Goal: Task Accomplishment & Management: Manage account settings

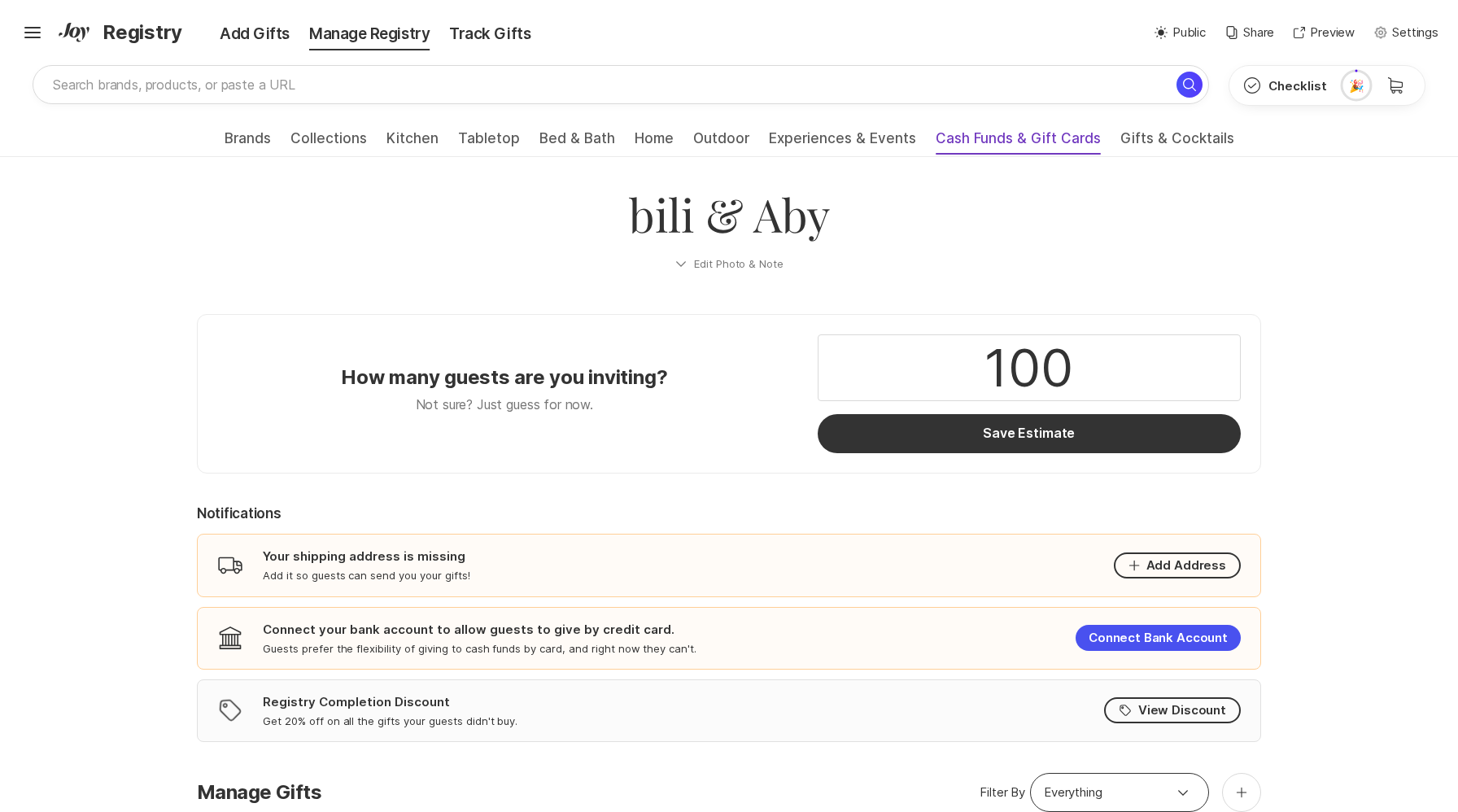
click at [998, 142] on span "Cash Funds & Gift Cards" at bounding box center [1018, 143] width 165 height 26
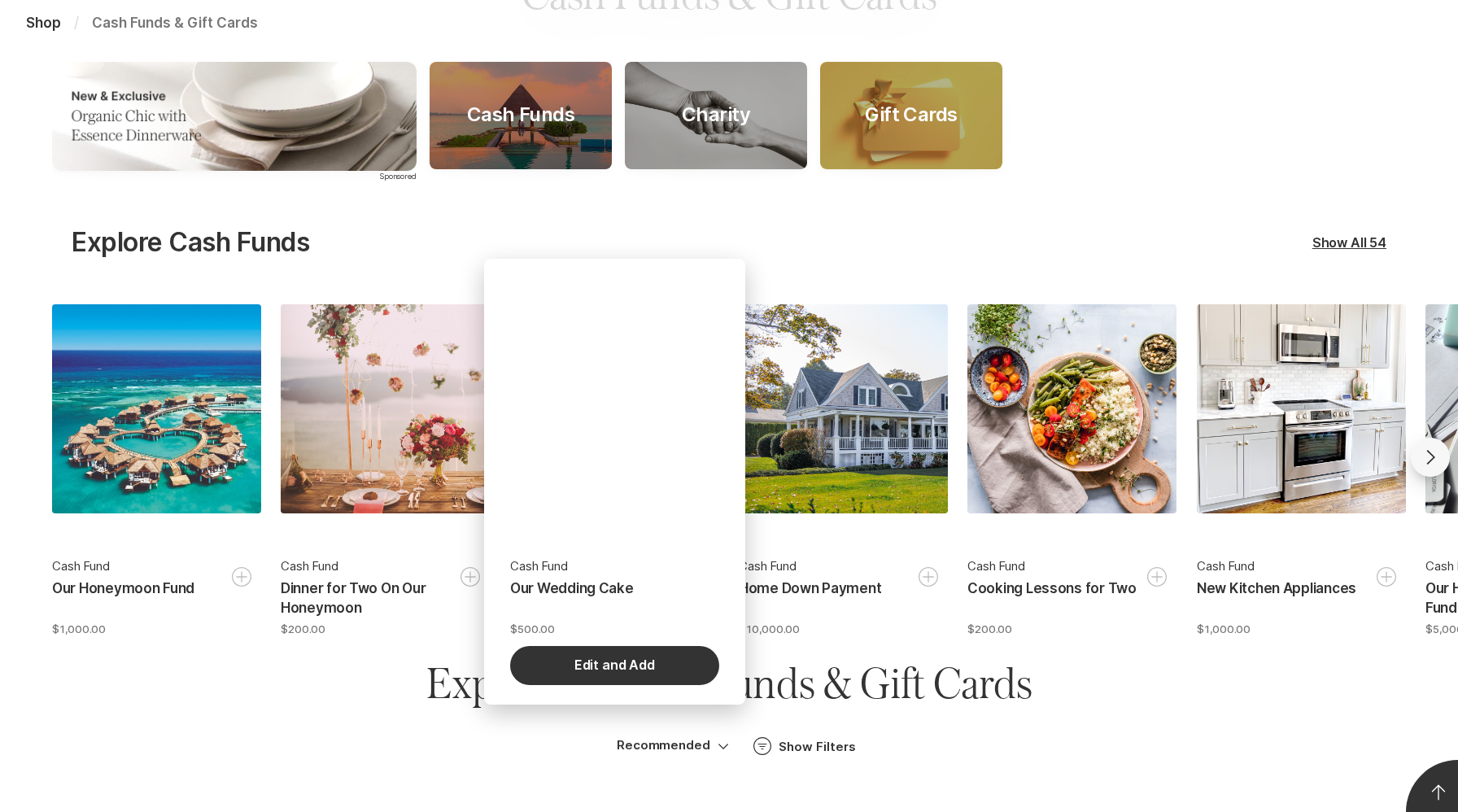
scroll to position [289, 0]
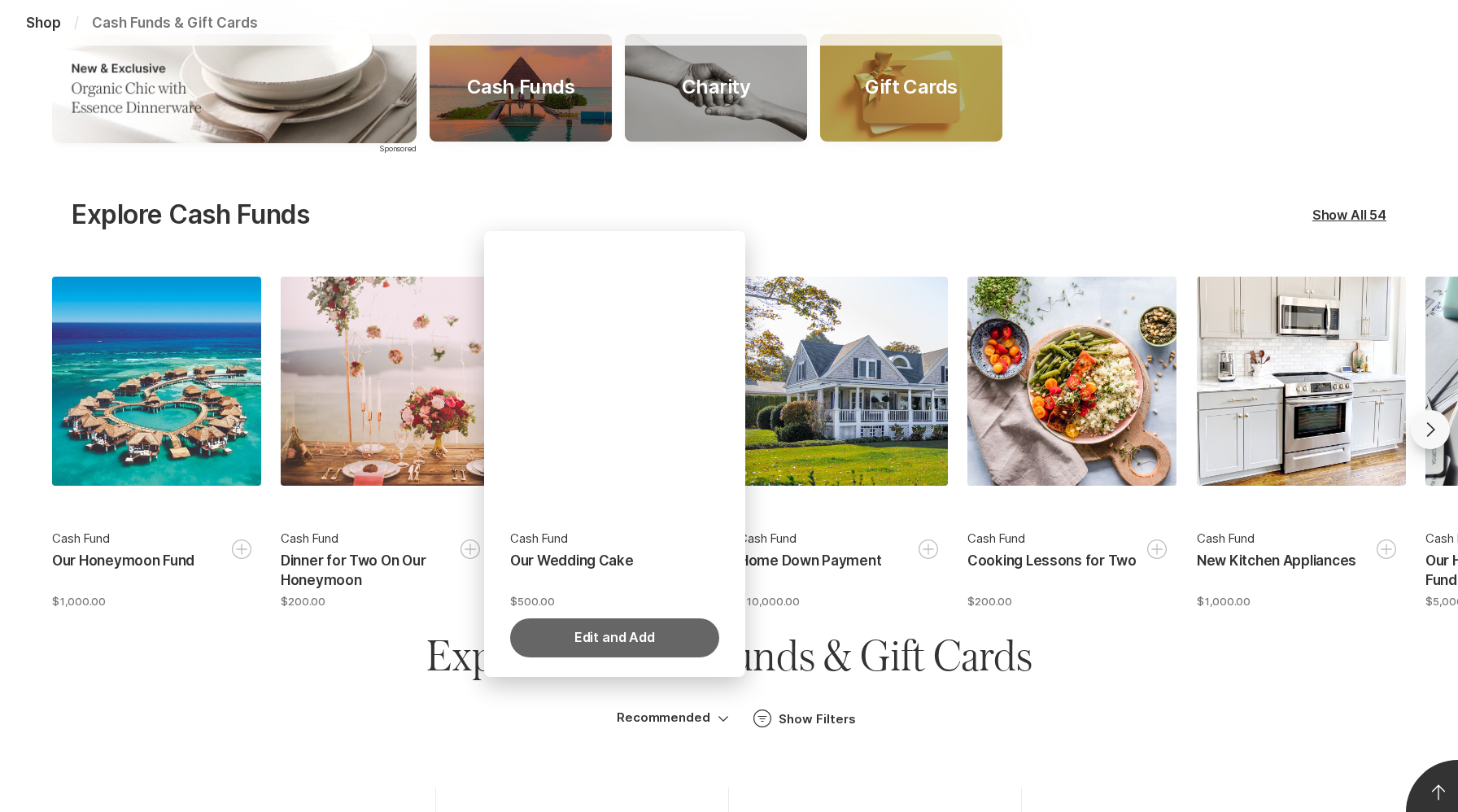
click at [637, 647] on button "Edit and Add" at bounding box center [614, 637] width 209 height 39
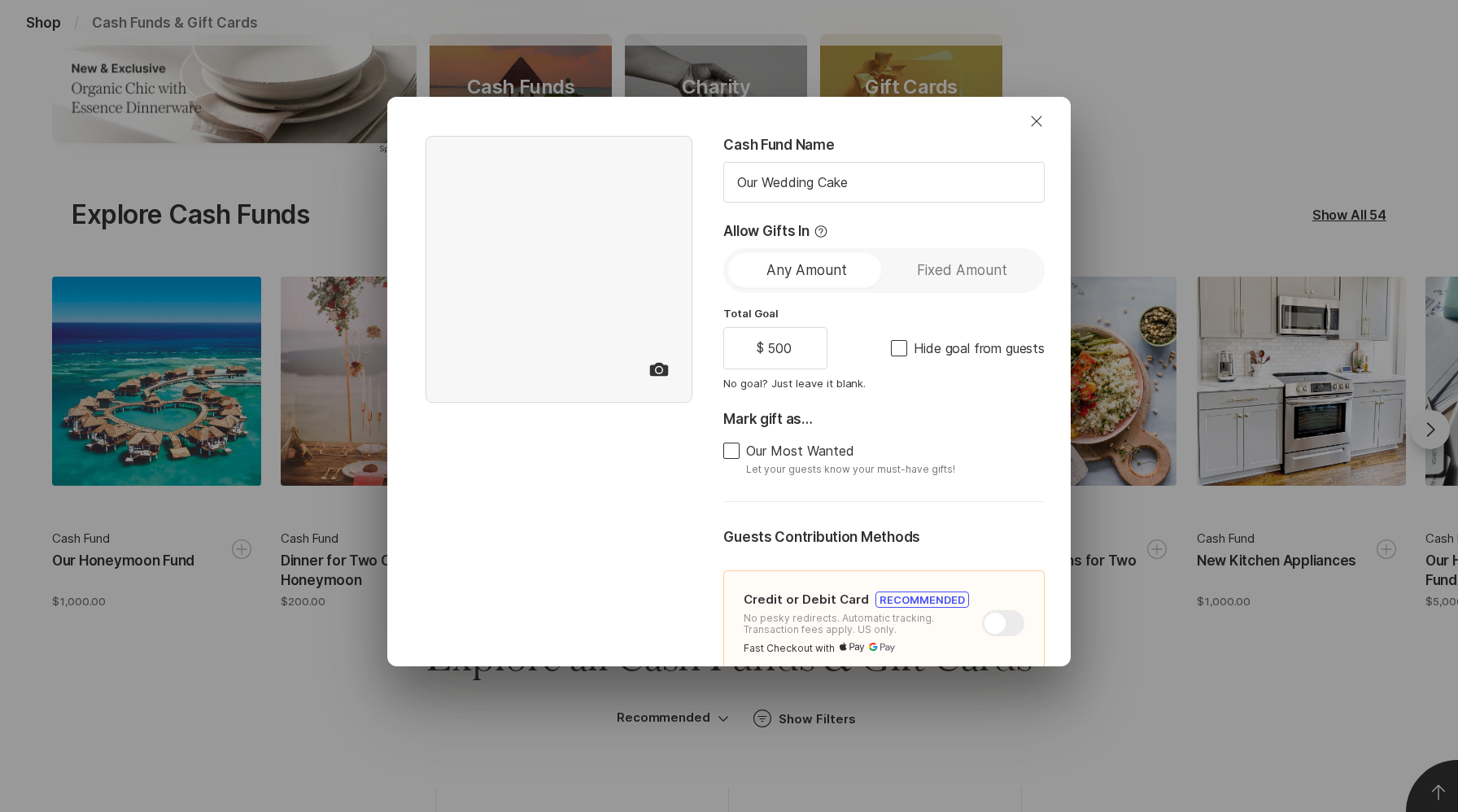
type textarea "x"
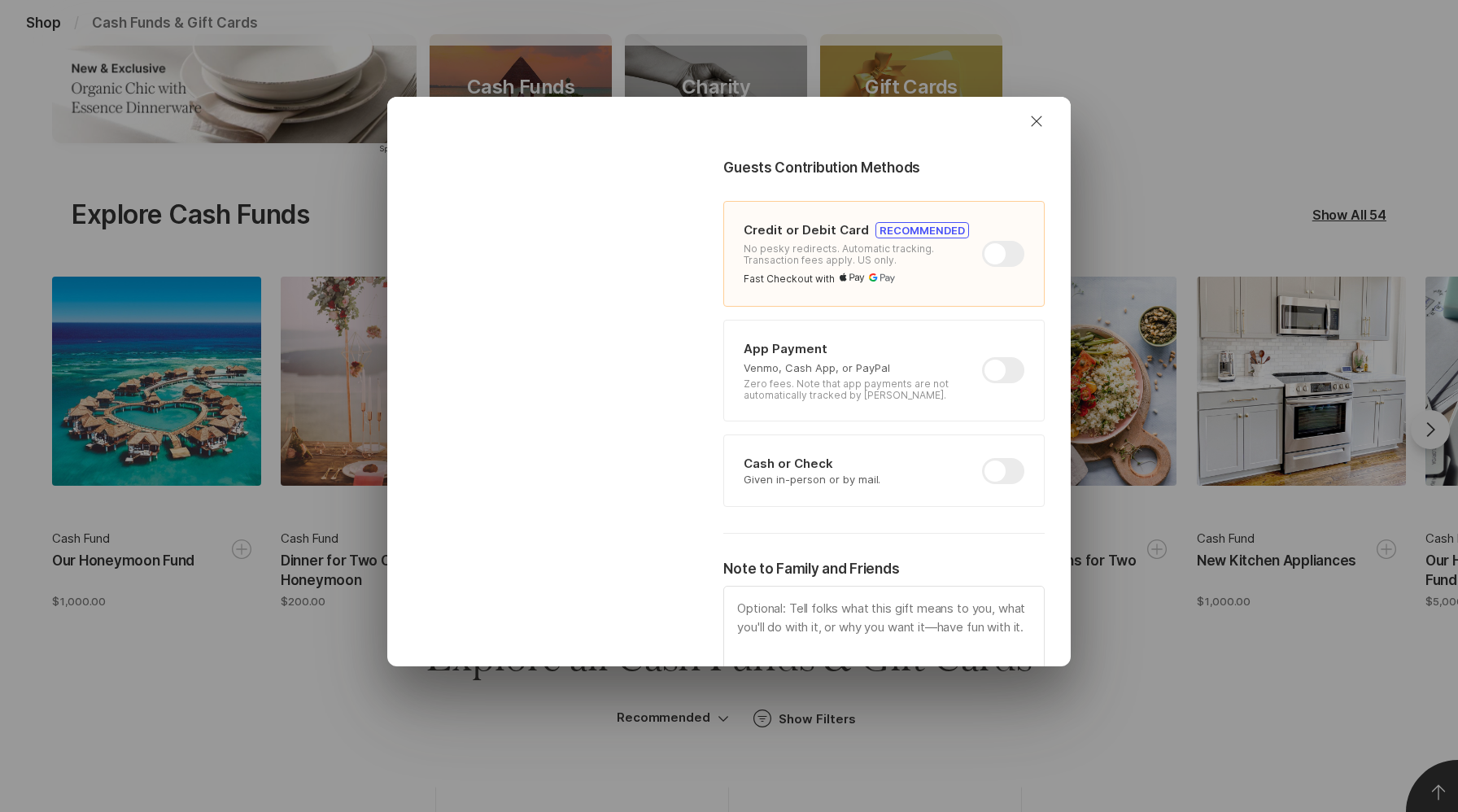
scroll to position [374, 0]
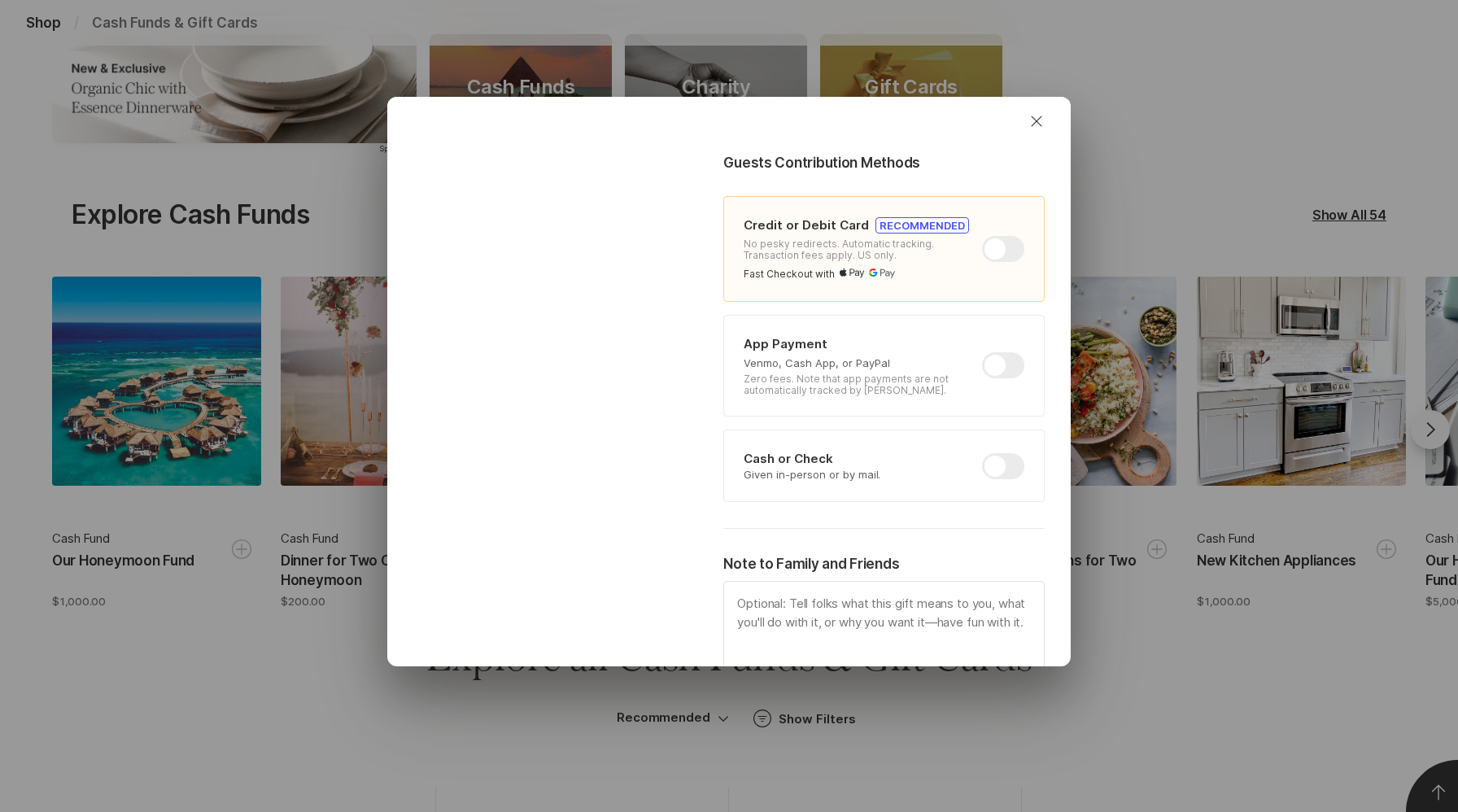
click at [1008, 374] on div at bounding box center [1003, 365] width 43 height 26
click at [983, 353] on input "checkbox" at bounding box center [982, 352] width 1 height 1
checkbox input "true"
type textarea "x"
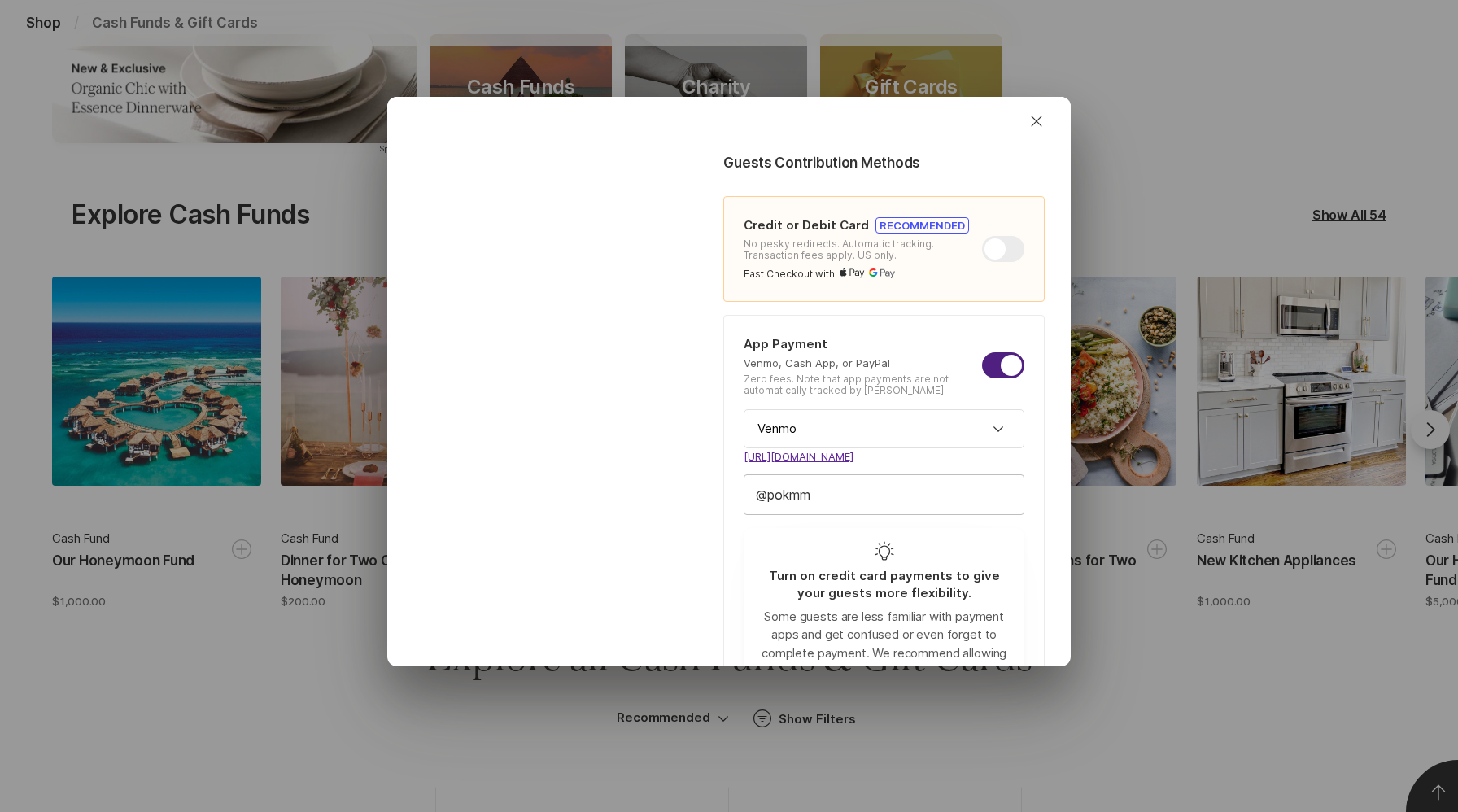
click at [898, 484] on input "pokmm" at bounding box center [884, 494] width 279 height 39
type input "gpokmm"
type textarea "x"
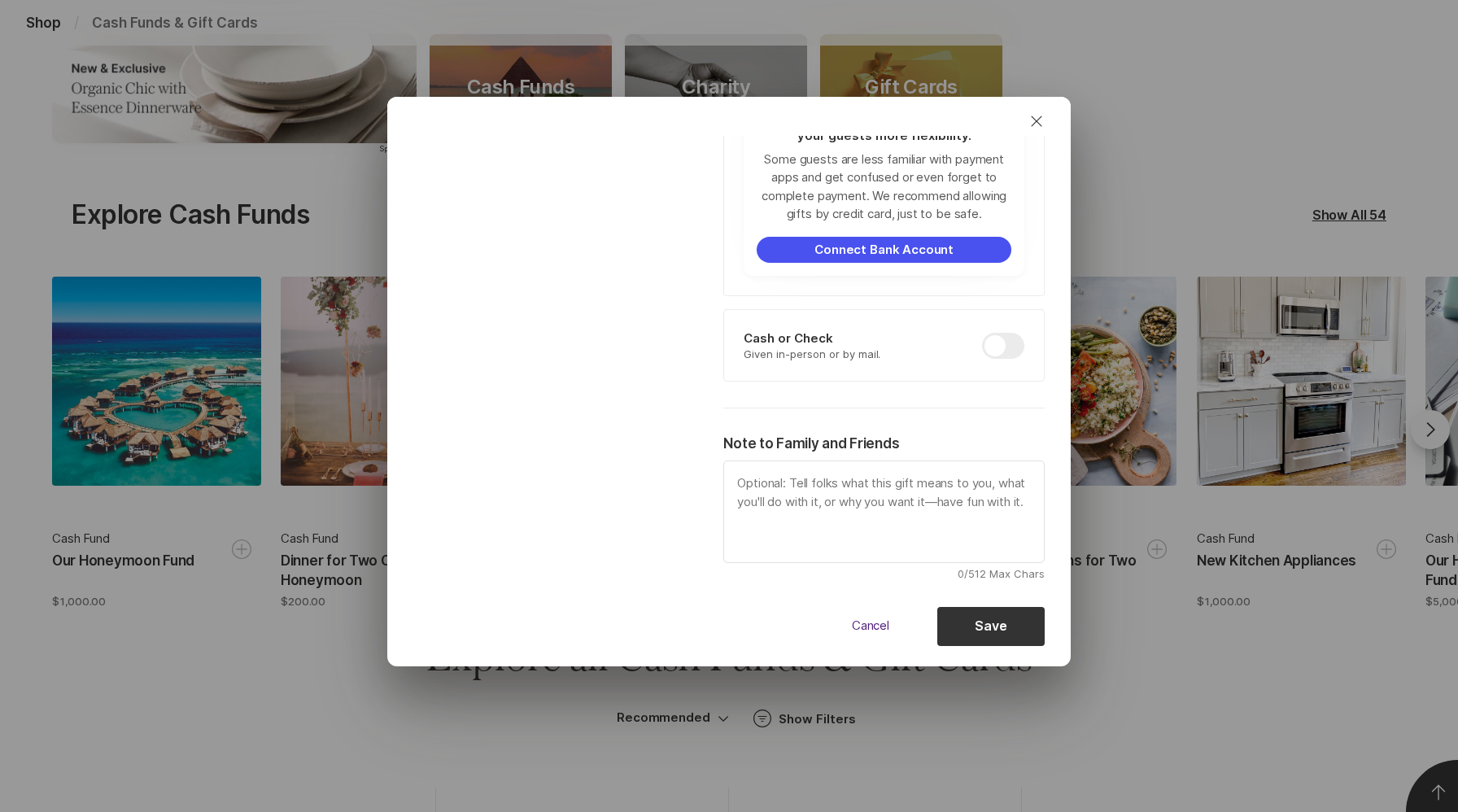
scroll to position [837, 0]
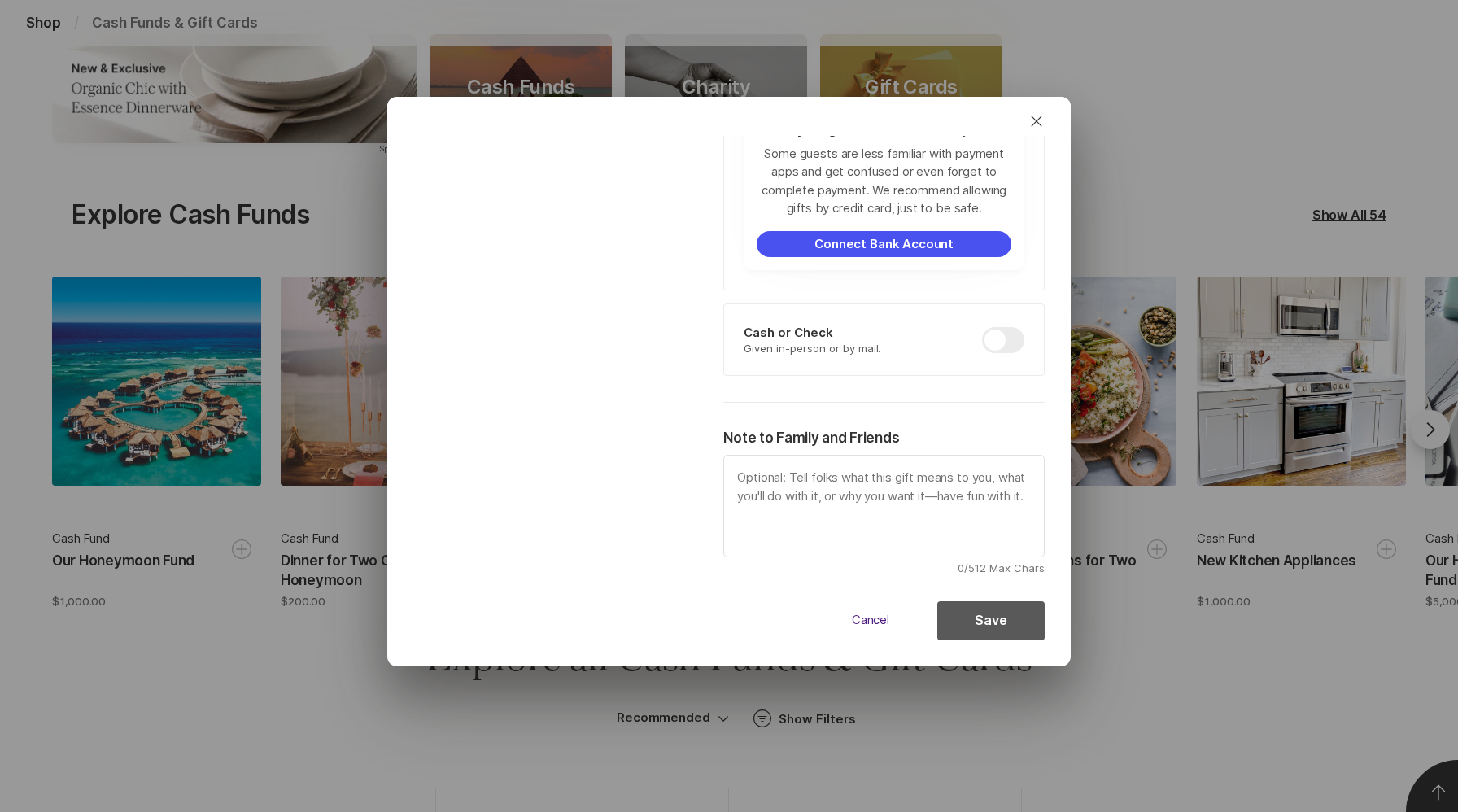
type input "gpokmm"
click at [983, 617] on button "Save" at bounding box center [991, 620] width 108 height 39
type textarea "x"
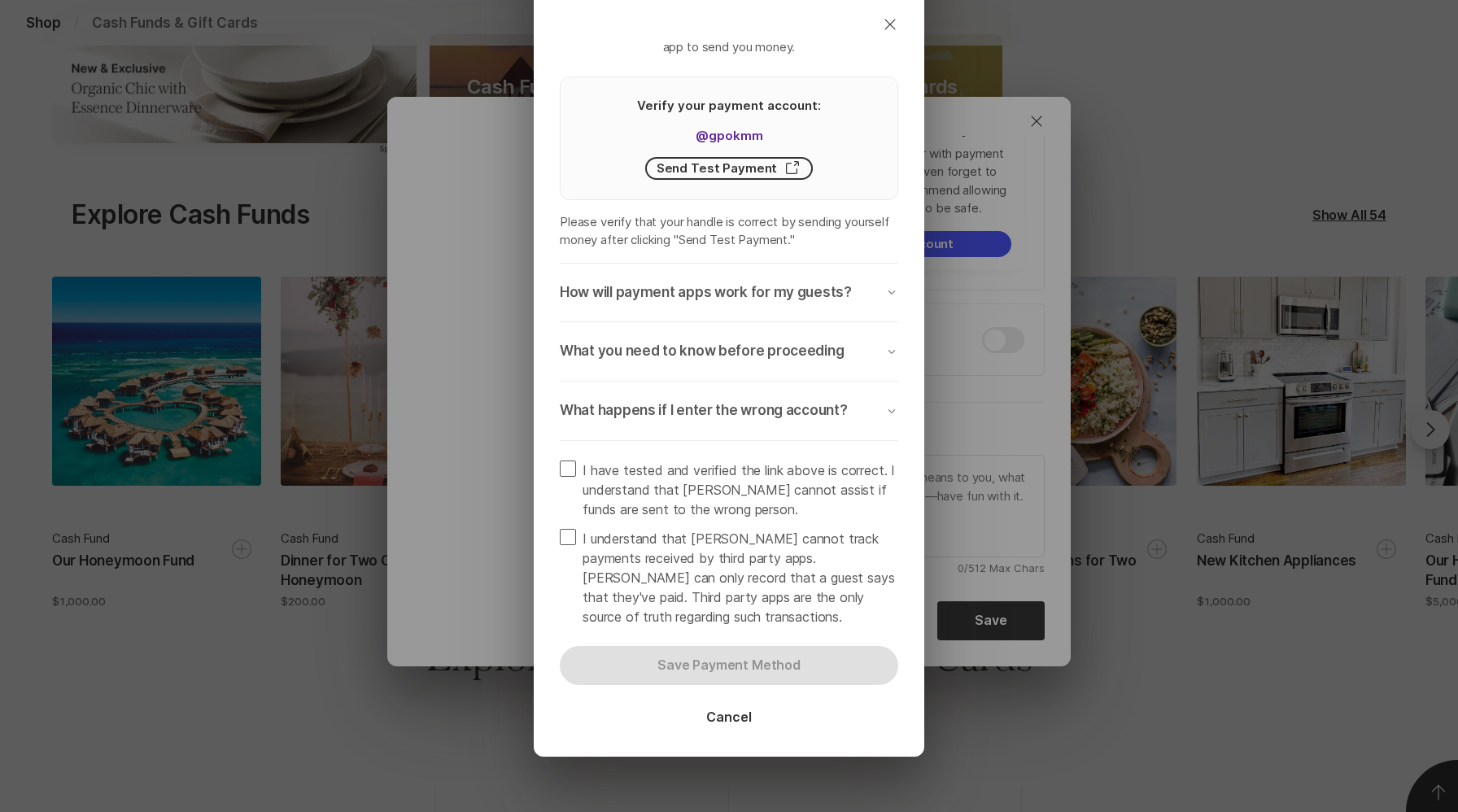
scroll to position [169, 0]
click at [580, 478] on label "I have tested and verified the link above is correct. I understand that [PERSON…" at bounding box center [729, 487] width 339 height 58
click at [560, 459] on input "I have tested and verified the link above is correct. I understand that [PERSON…" at bounding box center [559, 458] width 1 height 1
checkbox input "true"
type textarea "x"
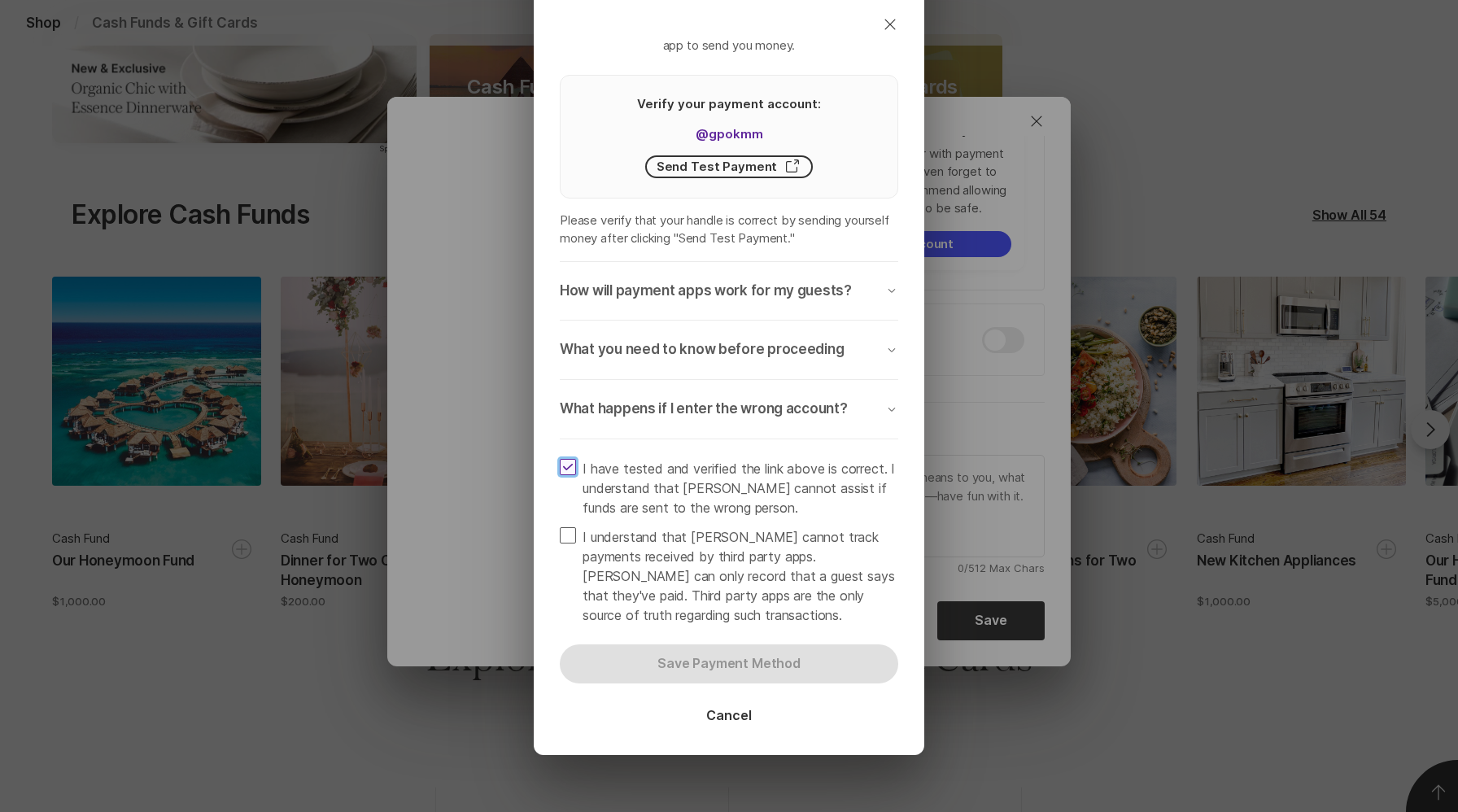
click at [590, 534] on span "I understand that [PERSON_NAME] cannot track payments received by third party a…" at bounding box center [739, 576] width 315 height 97
click at [560, 527] on input "I understand that [PERSON_NAME] cannot track payments received by third party a…" at bounding box center [559, 526] width 1 height 1
checkbox input "true"
type textarea "x"
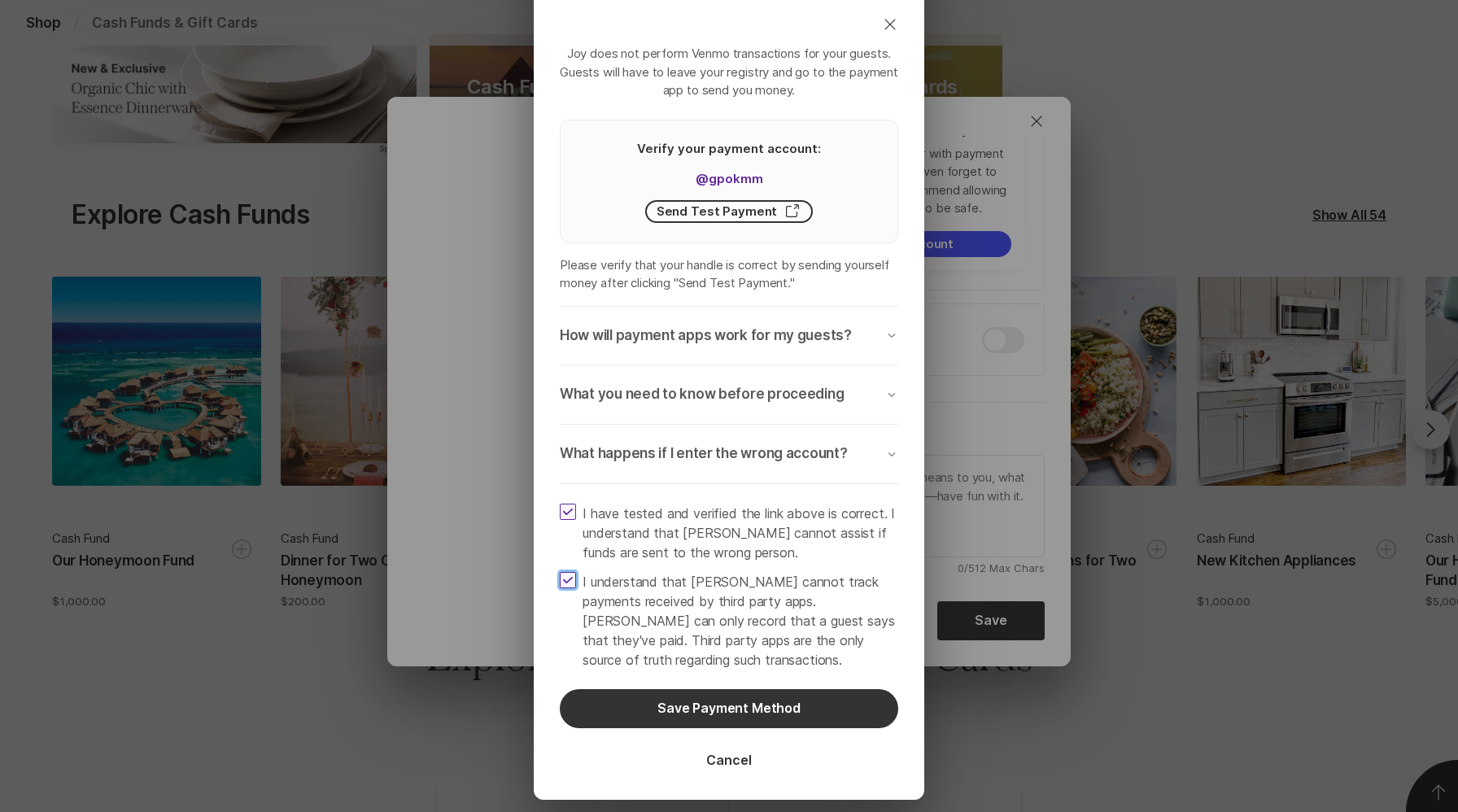
scroll to position [194, 0]
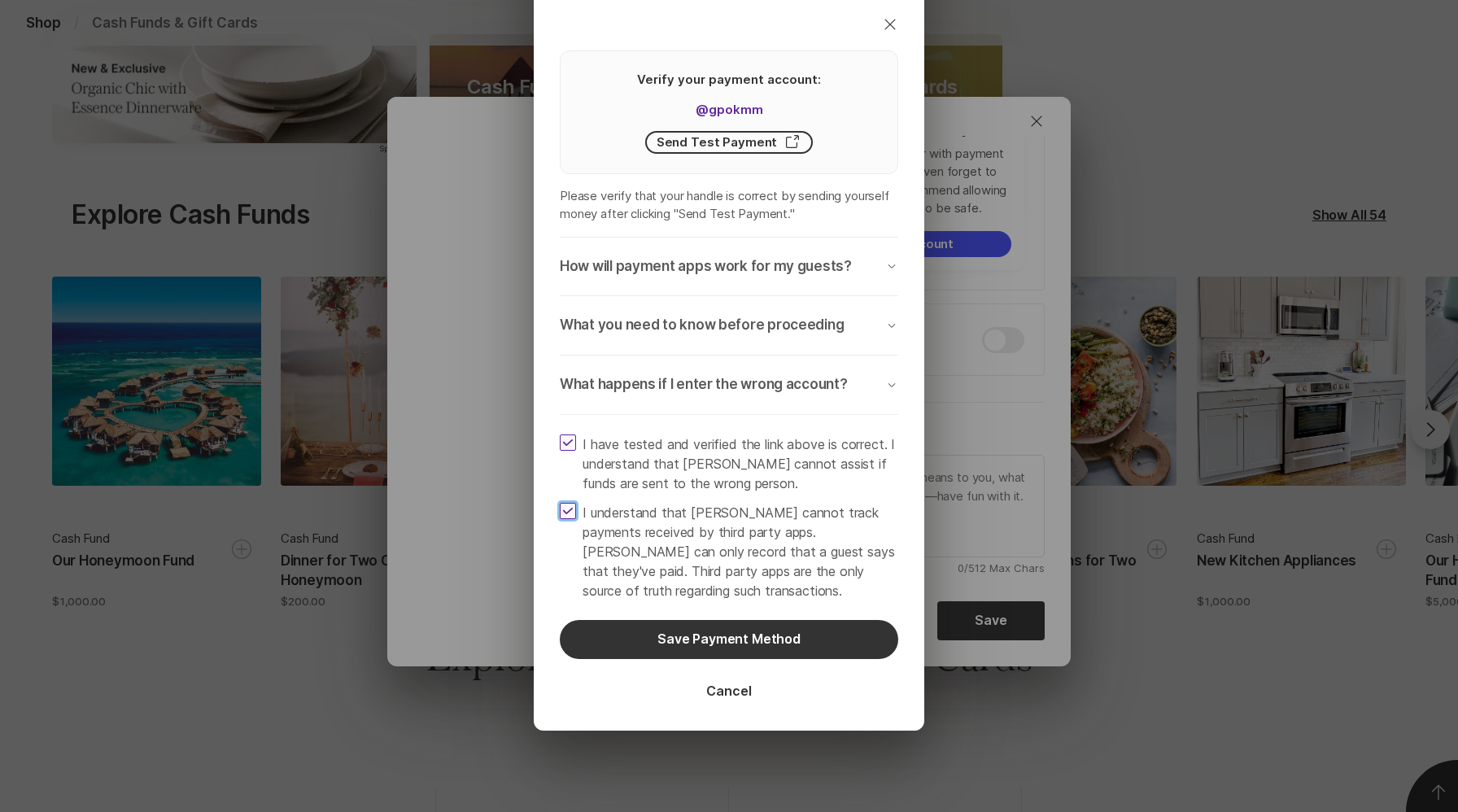
click at [764, 390] on p "What happens if I enter the wrong account?" at bounding box center [703, 385] width 288 height 19
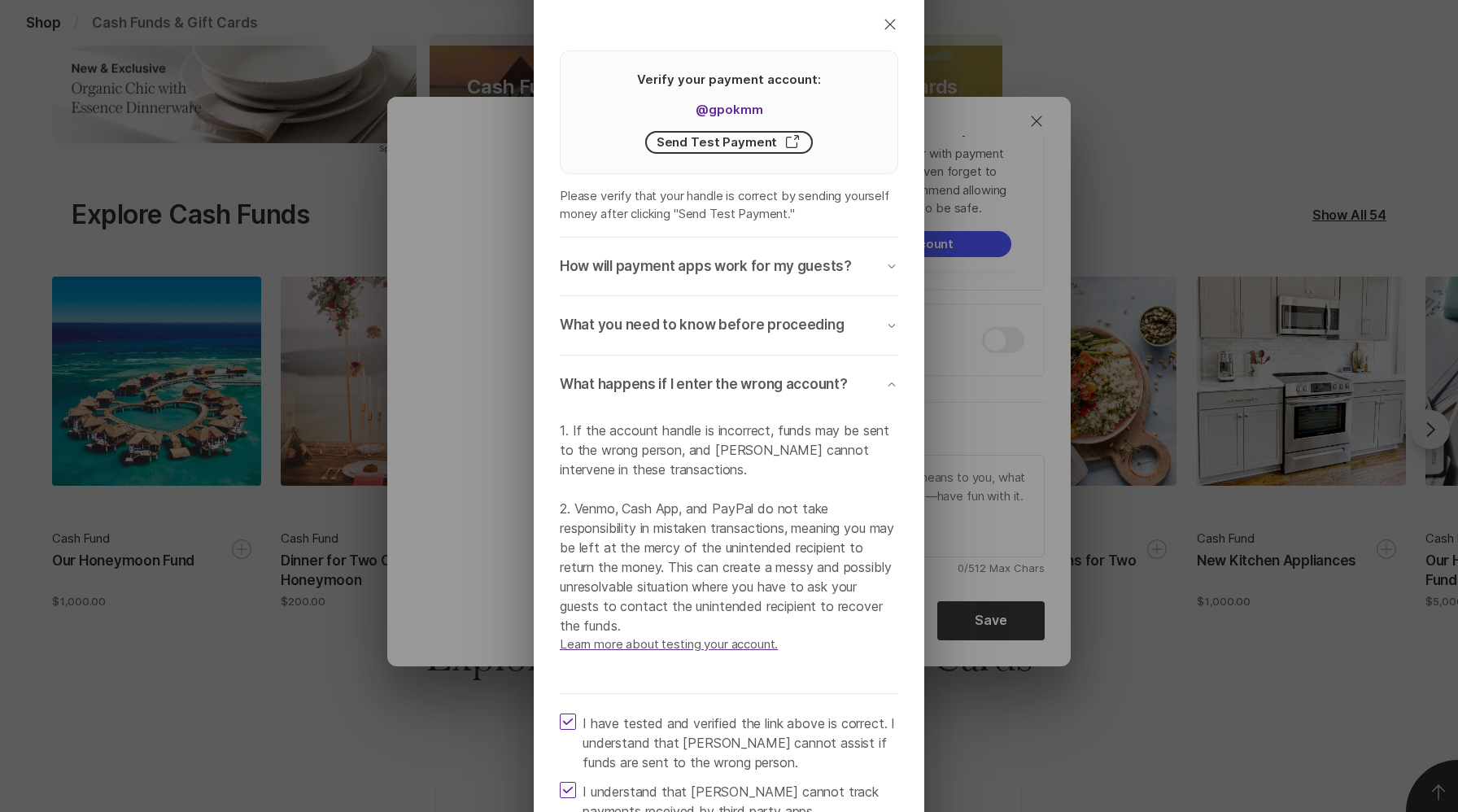
click at [764, 390] on p "What happens if I enter the wrong account?" at bounding box center [703, 385] width 288 height 19
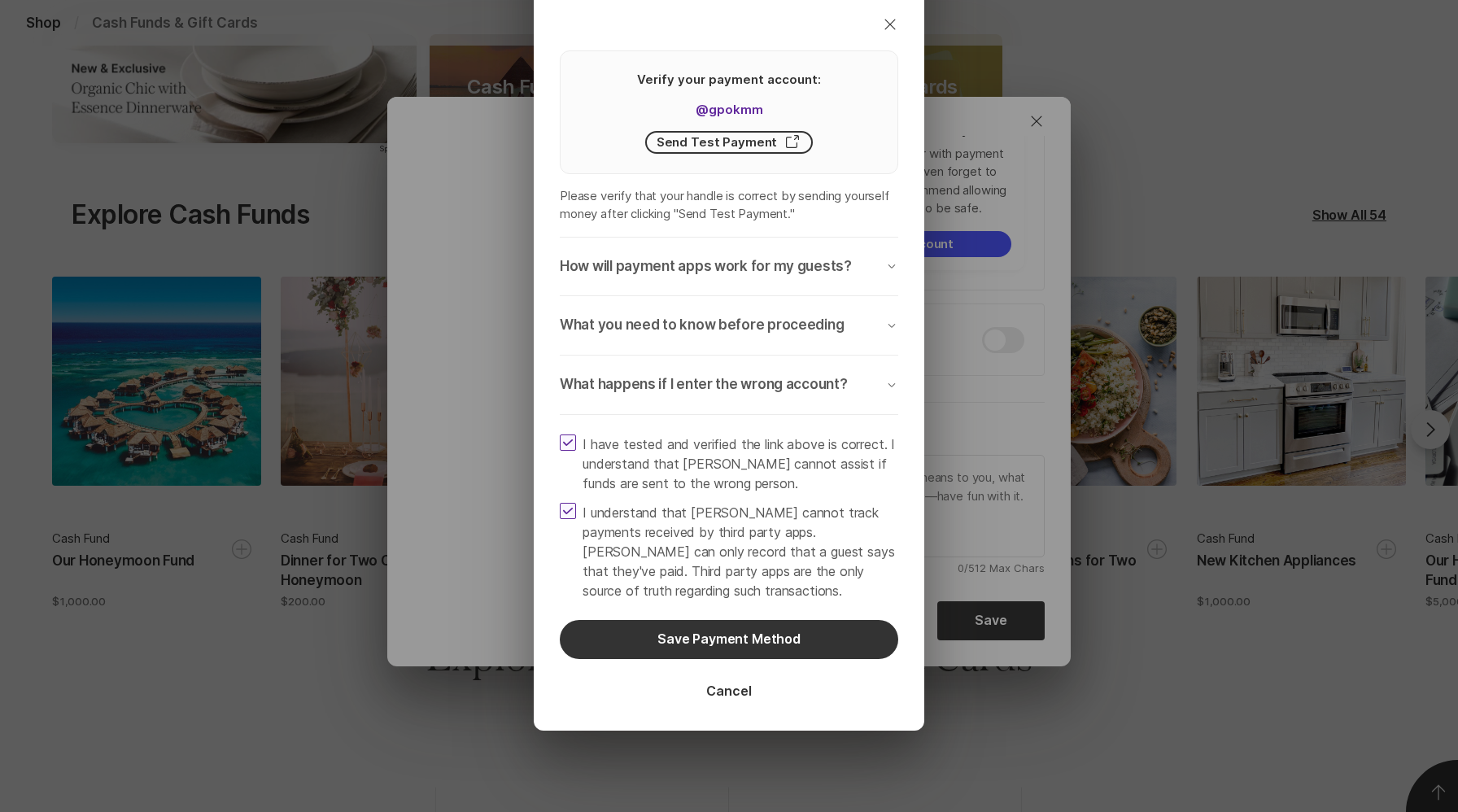
click at [775, 329] on p "What you need to know before proceeding" at bounding box center [701, 325] width 284 height 19
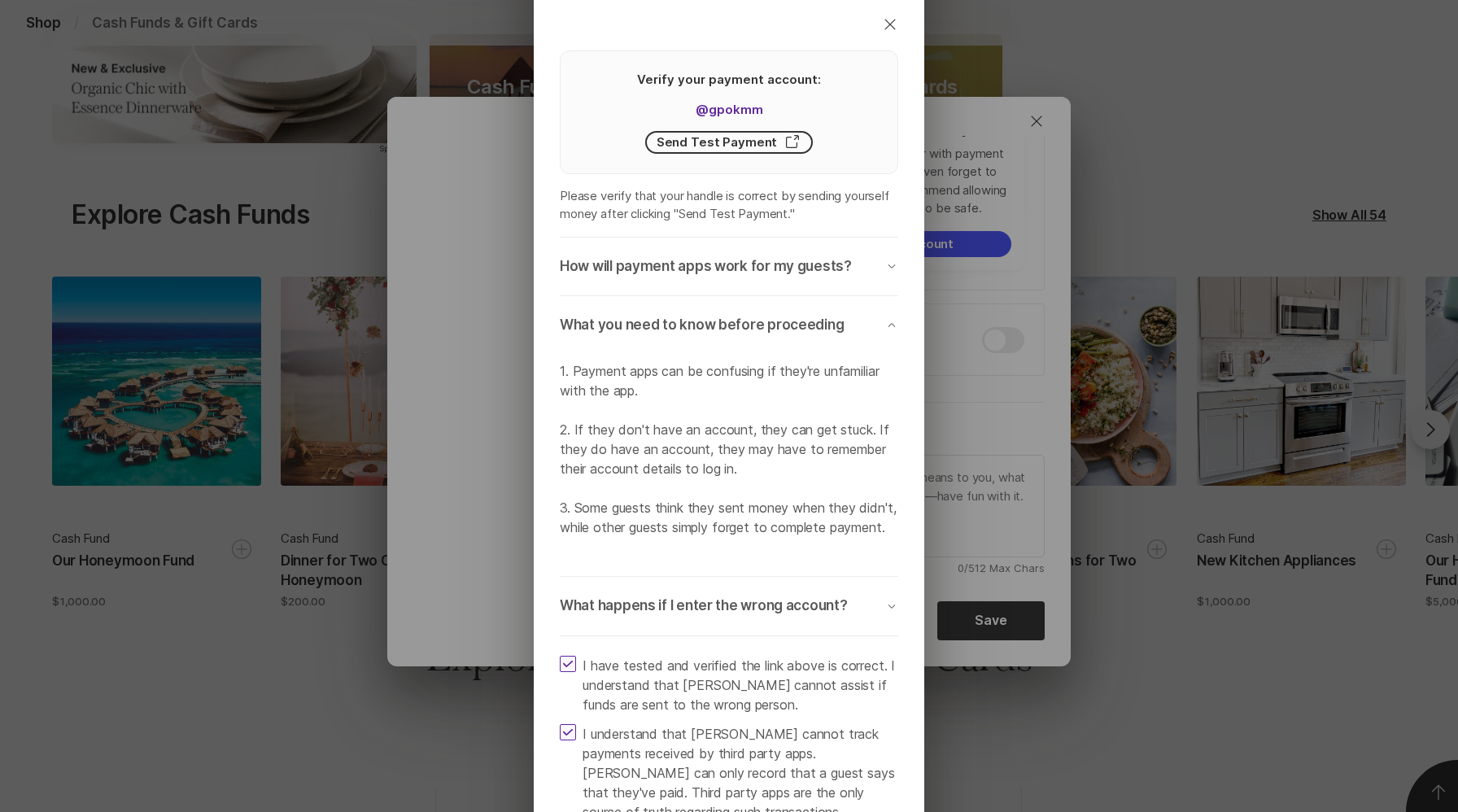
click at [775, 329] on p "What you need to know before proceeding" at bounding box center [701, 325] width 284 height 19
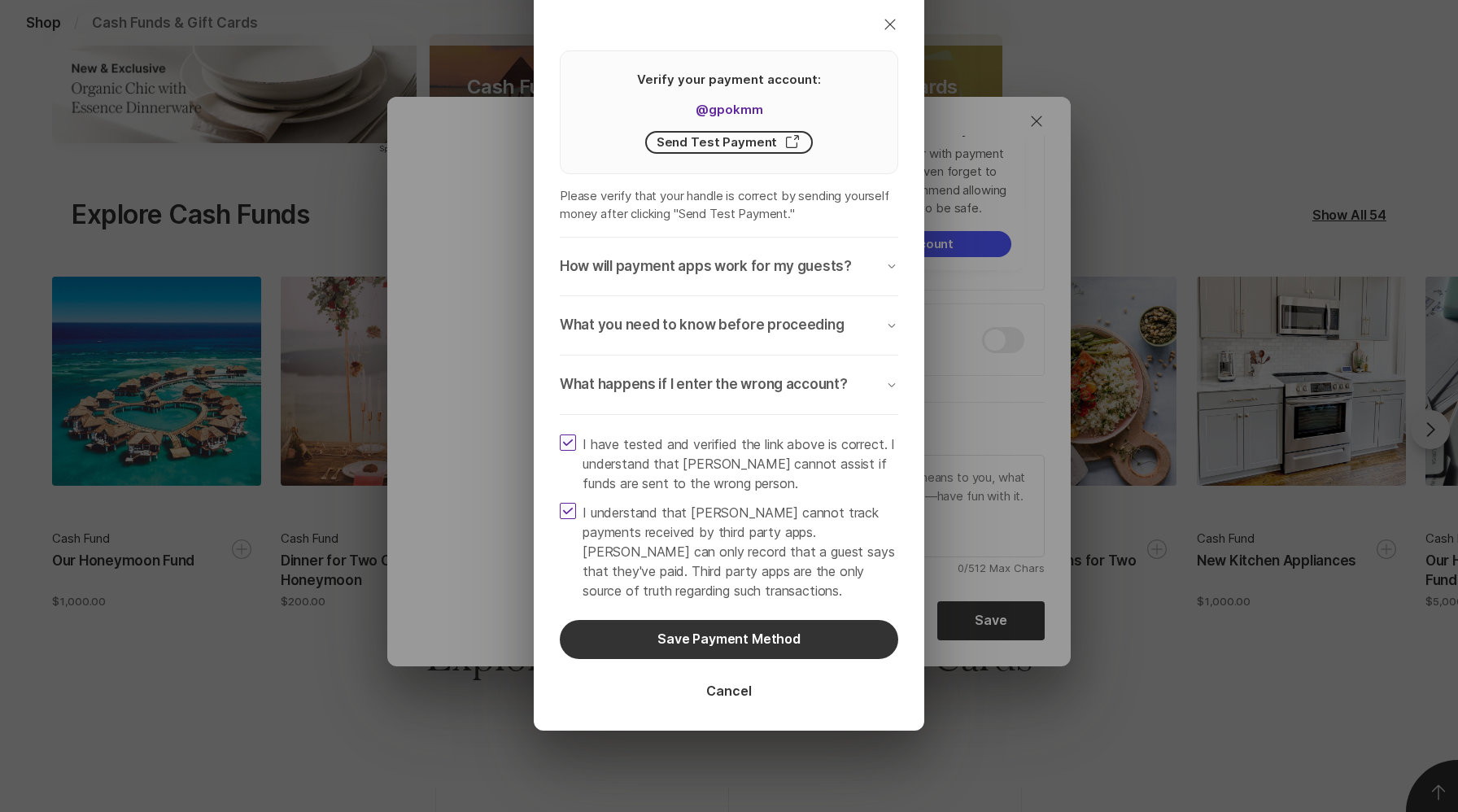
click at [779, 288] on button "How will payment apps work for my guests? Chevron Down" at bounding box center [729, 266] width 339 height 58
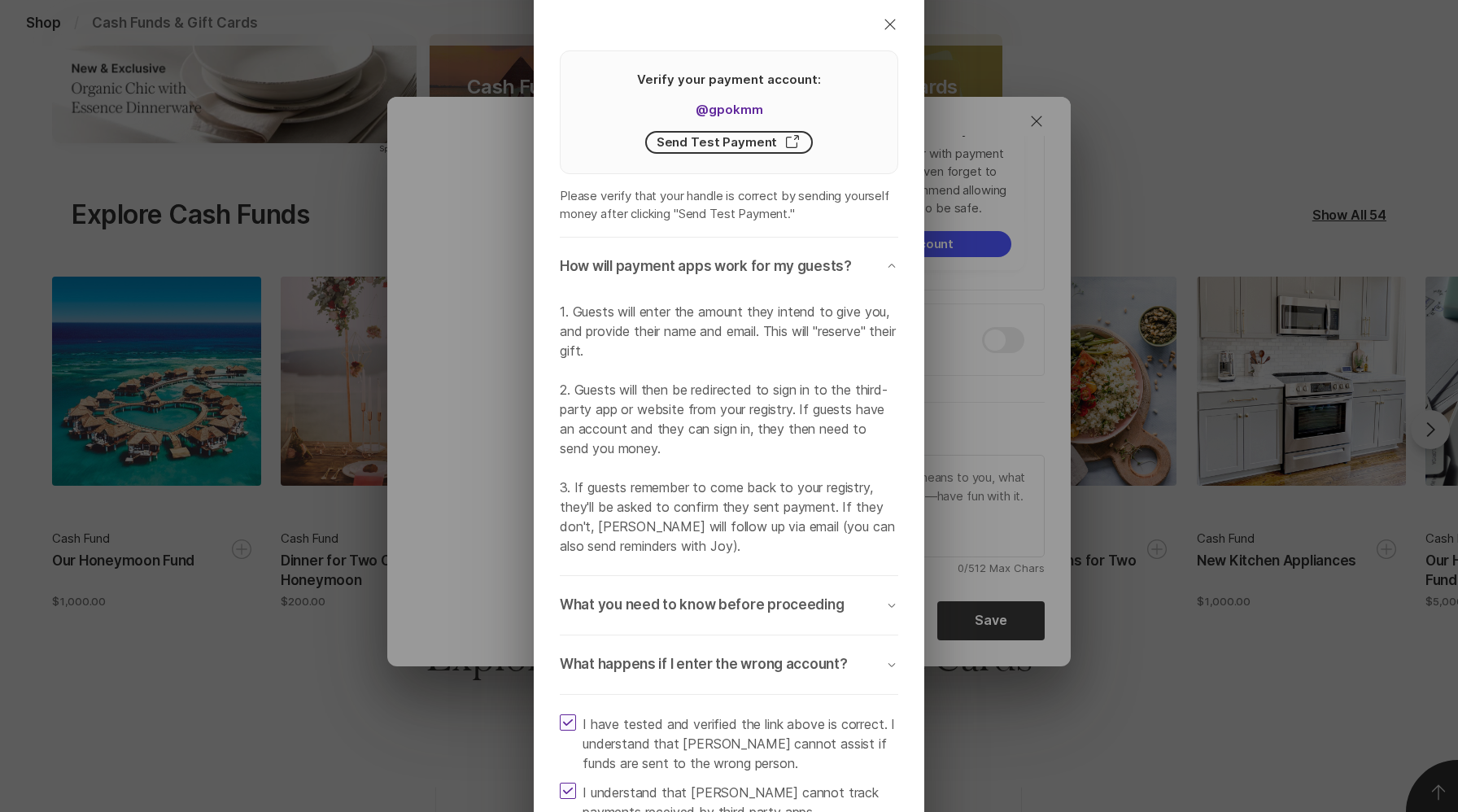
click at [779, 288] on button "How will payment apps work for my guests? Chevron Down" at bounding box center [729, 266] width 339 height 58
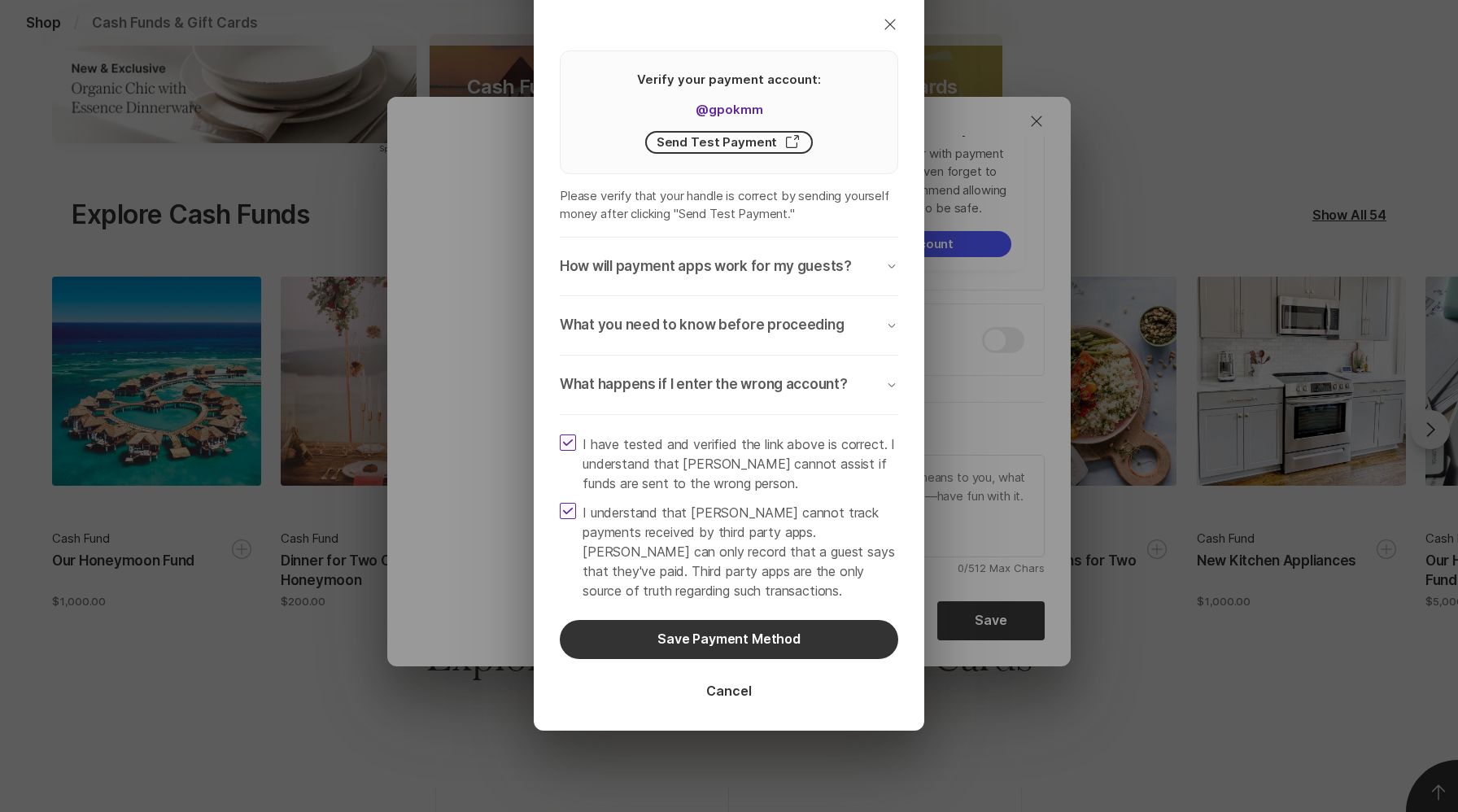
click at [569, 504] on span at bounding box center [567, 511] width 17 height 17
click at [560, 503] on input "I understand that [PERSON_NAME] cannot track payments received by third party a…" at bounding box center [559, 502] width 1 height 1
checkbox input "false"
type textarea "x"
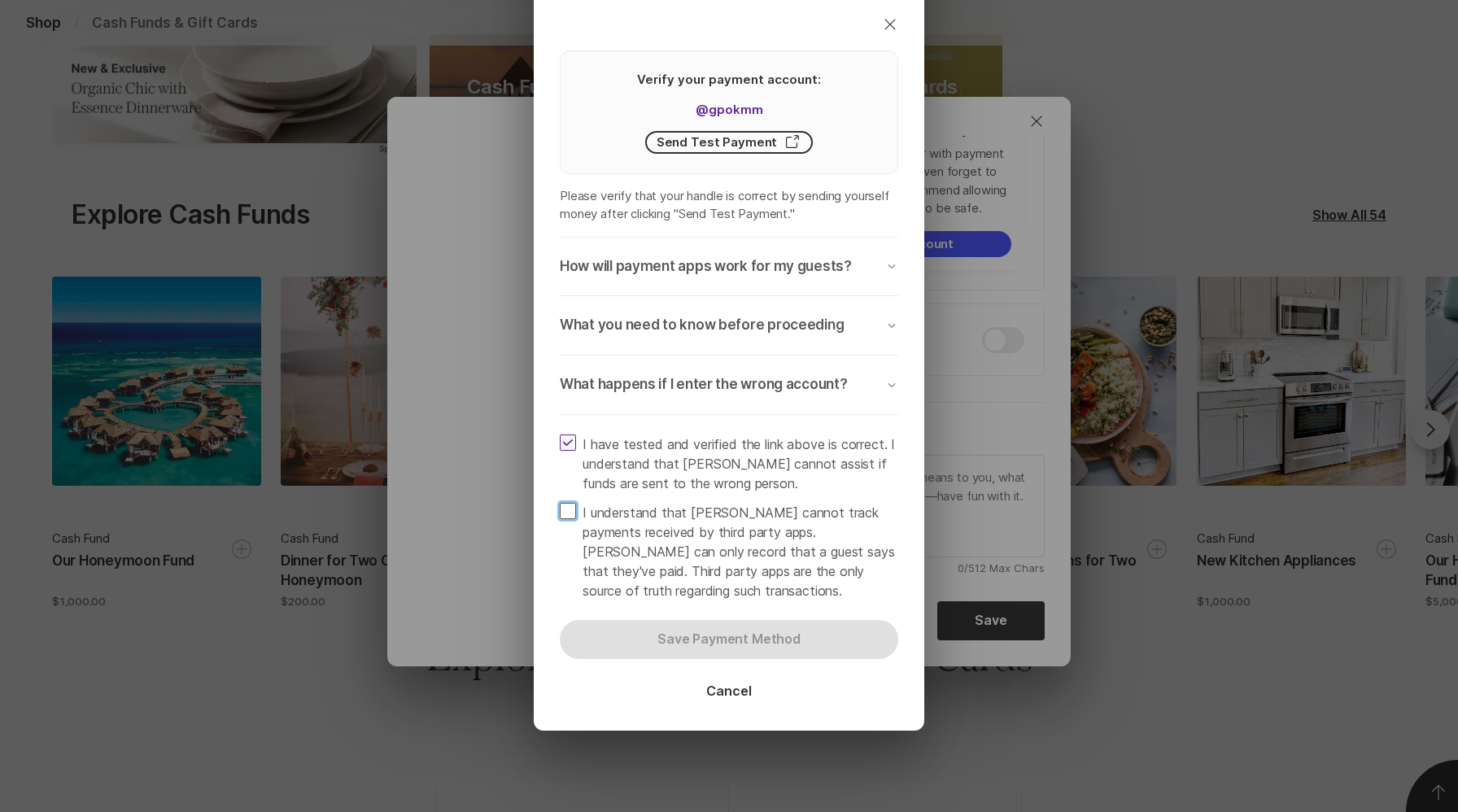
click at [569, 504] on span at bounding box center [567, 511] width 17 height 17
click at [560, 503] on input "I understand that [PERSON_NAME] cannot track payments received by third party a…" at bounding box center [559, 502] width 1 height 1
checkbox input "true"
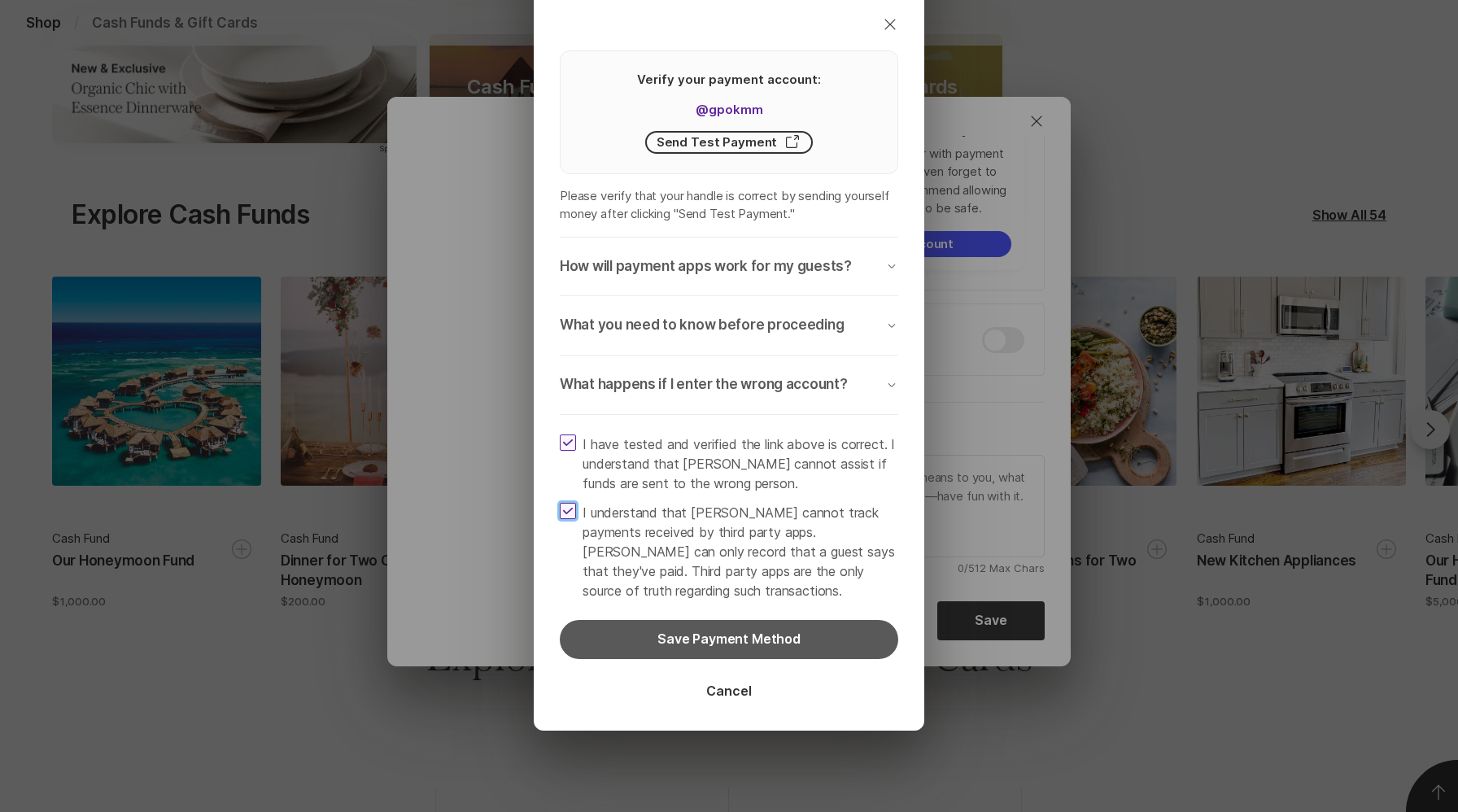
click at [666, 636] on button "Save Payment Method" at bounding box center [729, 639] width 339 height 39
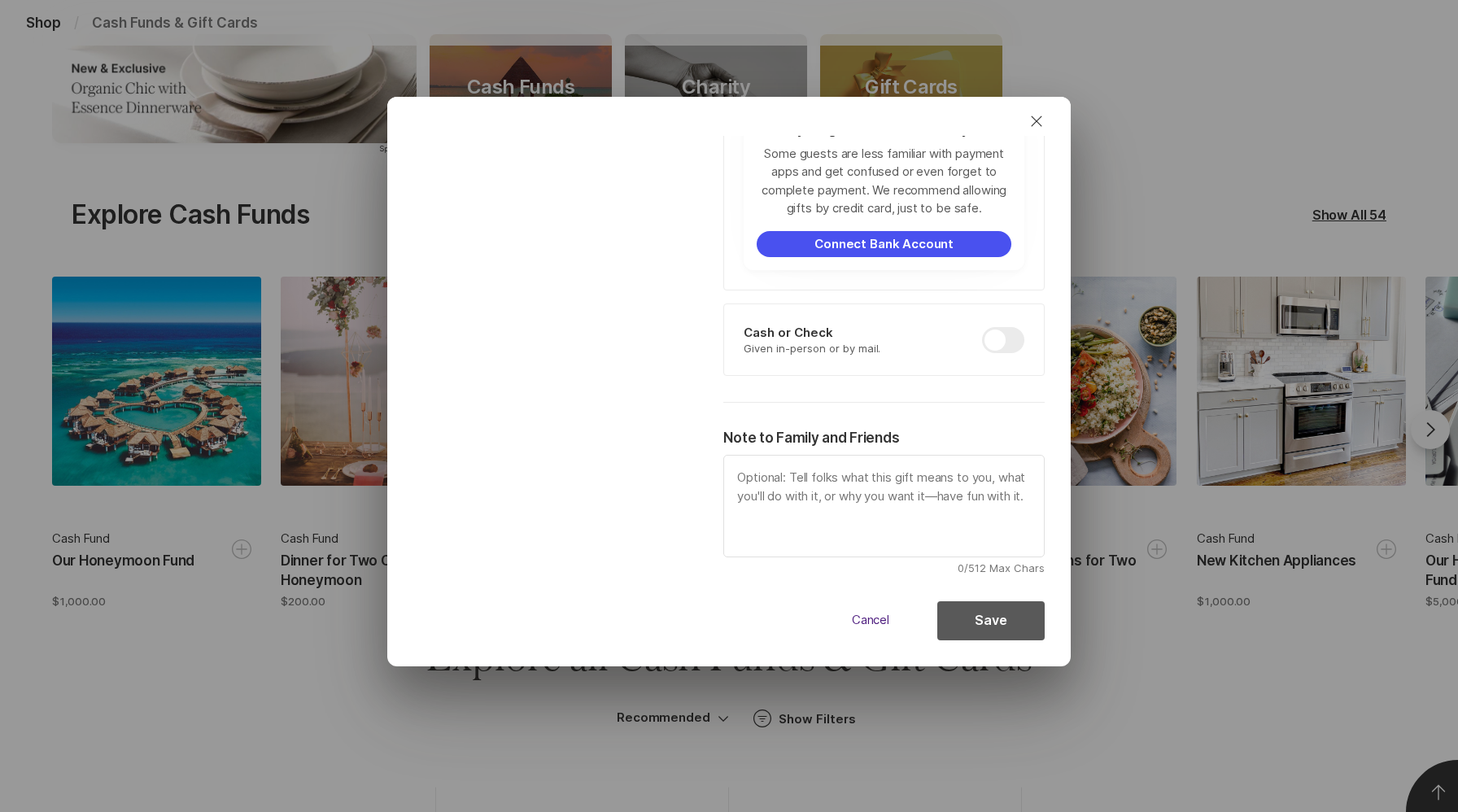
click at [1002, 626] on button "Save" at bounding box center [991, 620] width 108 height 39
type textarea "x"
checkbox input "false"
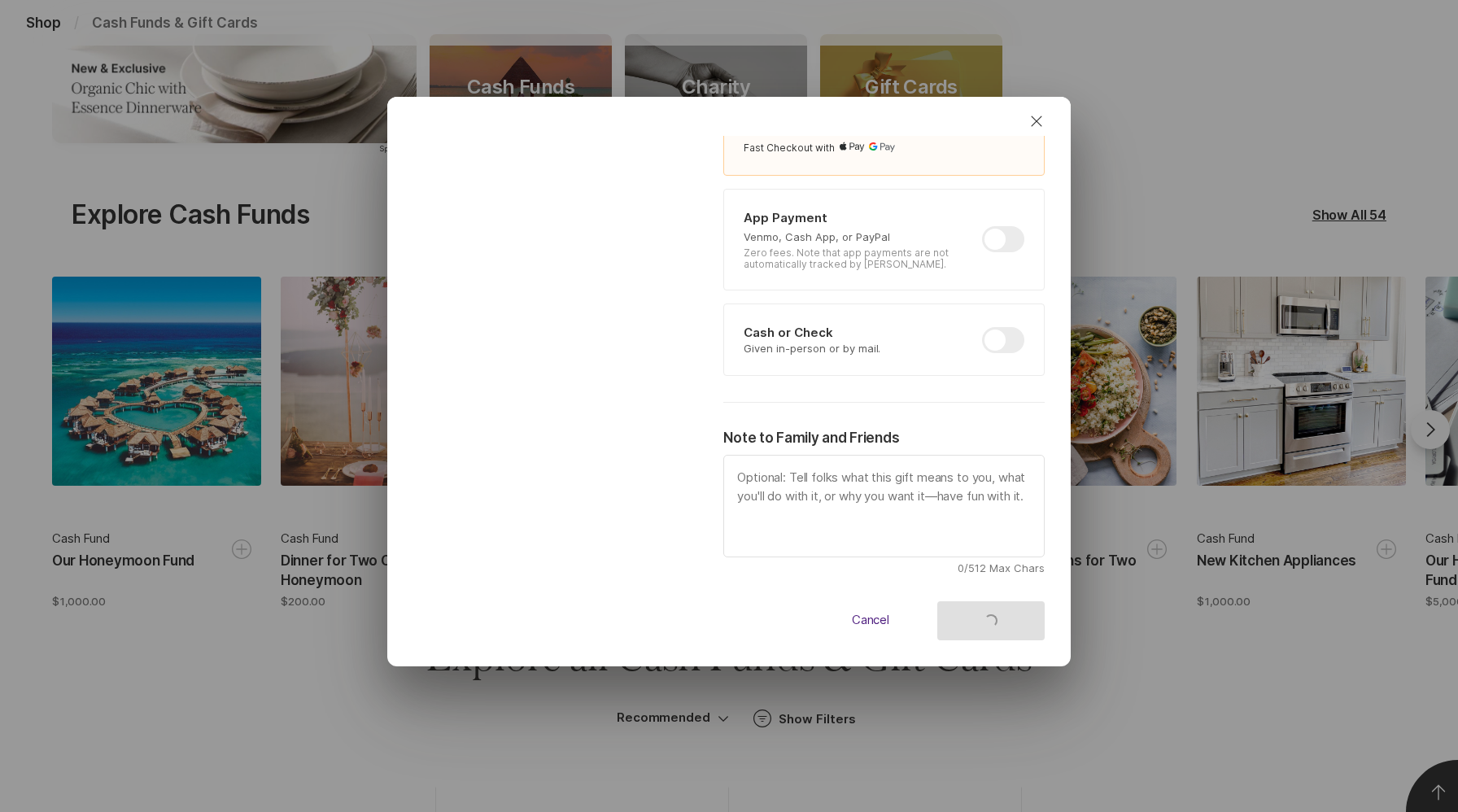
type textarea "x"
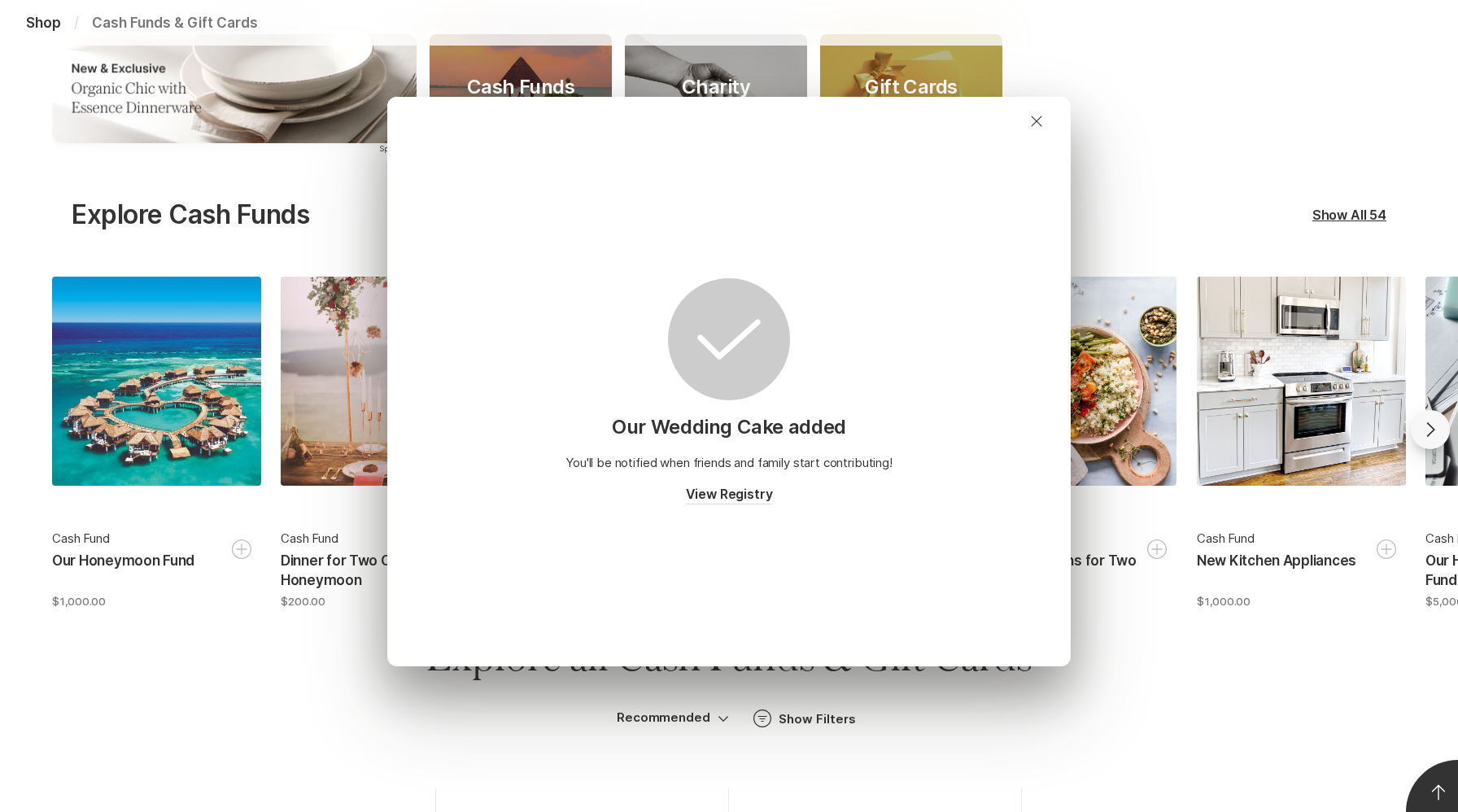
scroll to position [0, 0]
